Goal: Transaction & Acquisition: Book appointment/travel/reservation

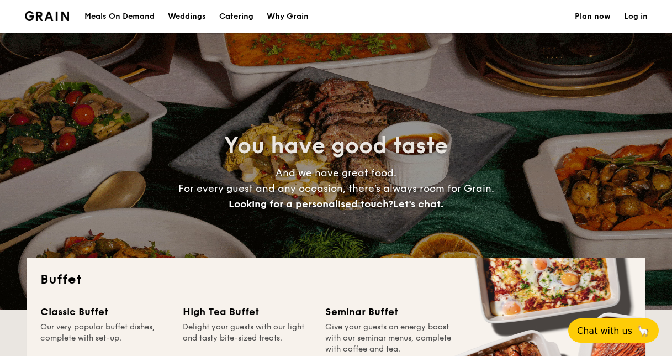
select select
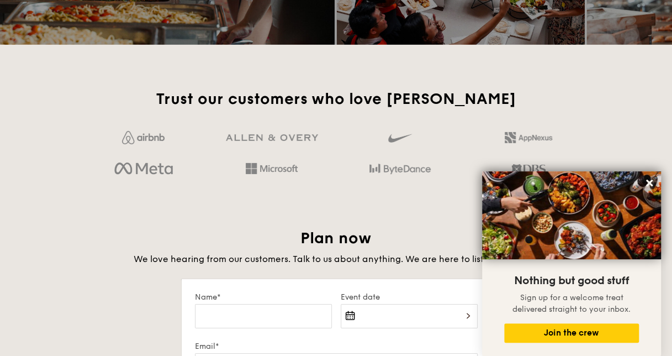
scroll to position [1767, 0]
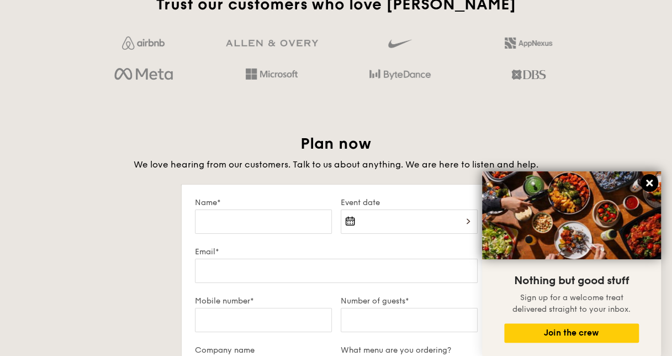
click at [651, 184] on icon at bounding box center [649, 182] width 7 height 7
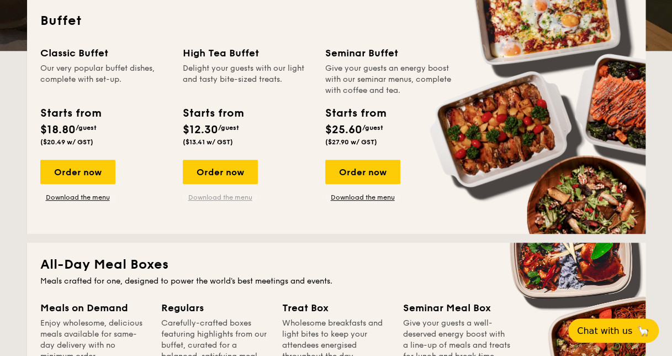
scroll to position [276, 0]
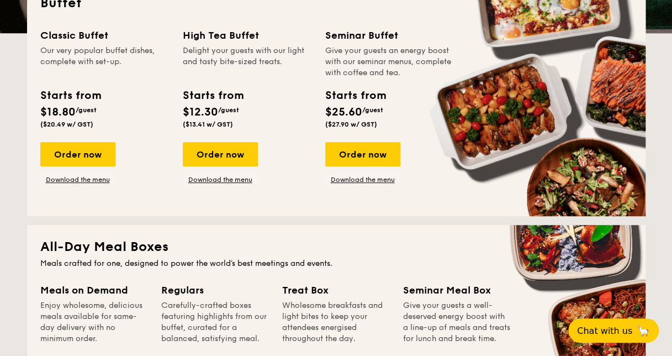
drag, startPoint x: 217, startPoint y: 110, endPoint x: 227, endPoint y: 111, distance: 10.0
click at [227, 111] on div "Starts from $12.30 /guest ($13.41 w/ GST)" at bounding box center [213, 107] width 60 height 41
click at [227, 111] on span "/guest" at bounding box center [228, 110] width 21 height 8
click at [360, 106] on span "$25.60" at bounding box center [343, 111] width 37 height 13
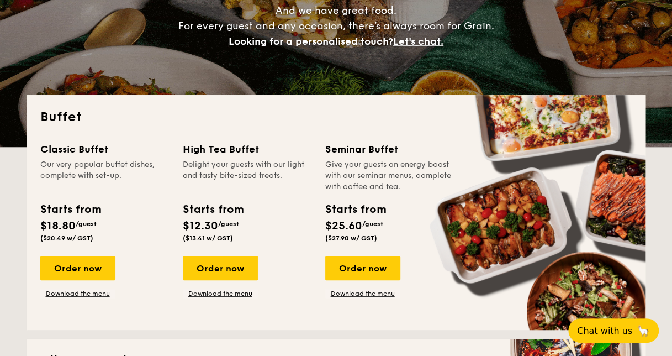
scroll to position [0, 0]
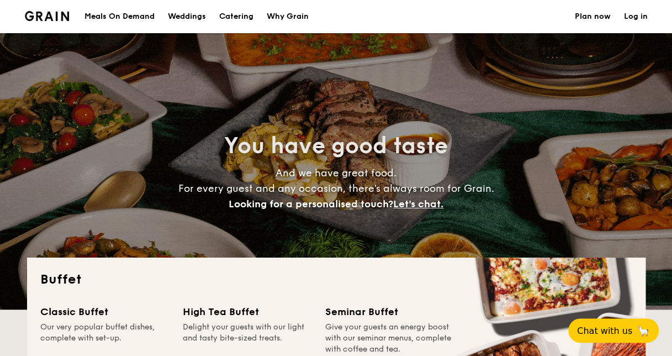
click at [109, 14] on div "Meals On Demand" at bounding box center [119, 16] width 70 height 33
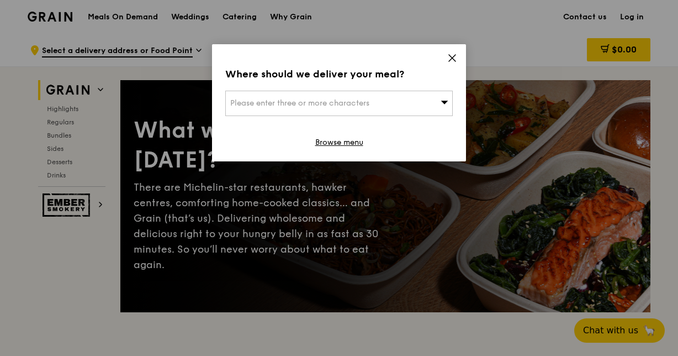
click at [429, 103] on div "Please enter three or more characters" at bounding box center [339, 103] width 228 height 25
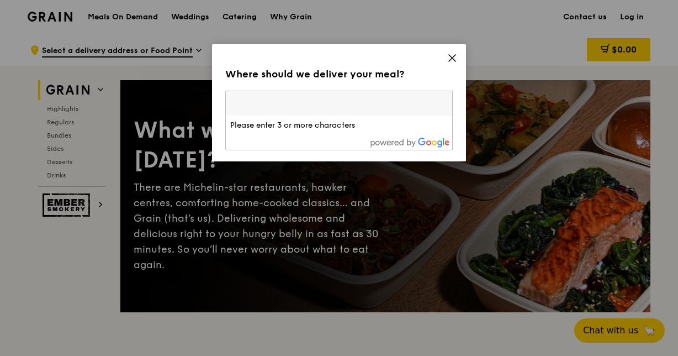
click at [450, 56] on icon at bounding box center [452, 58] width 7 height 7
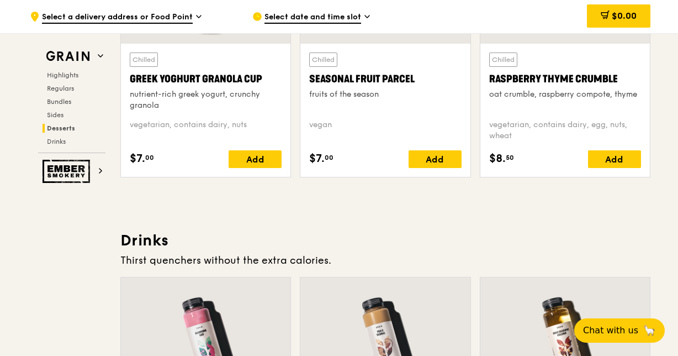
scroll to position [3645, 0]
